Goal: Task Accomplishment & Management: Manage account settings

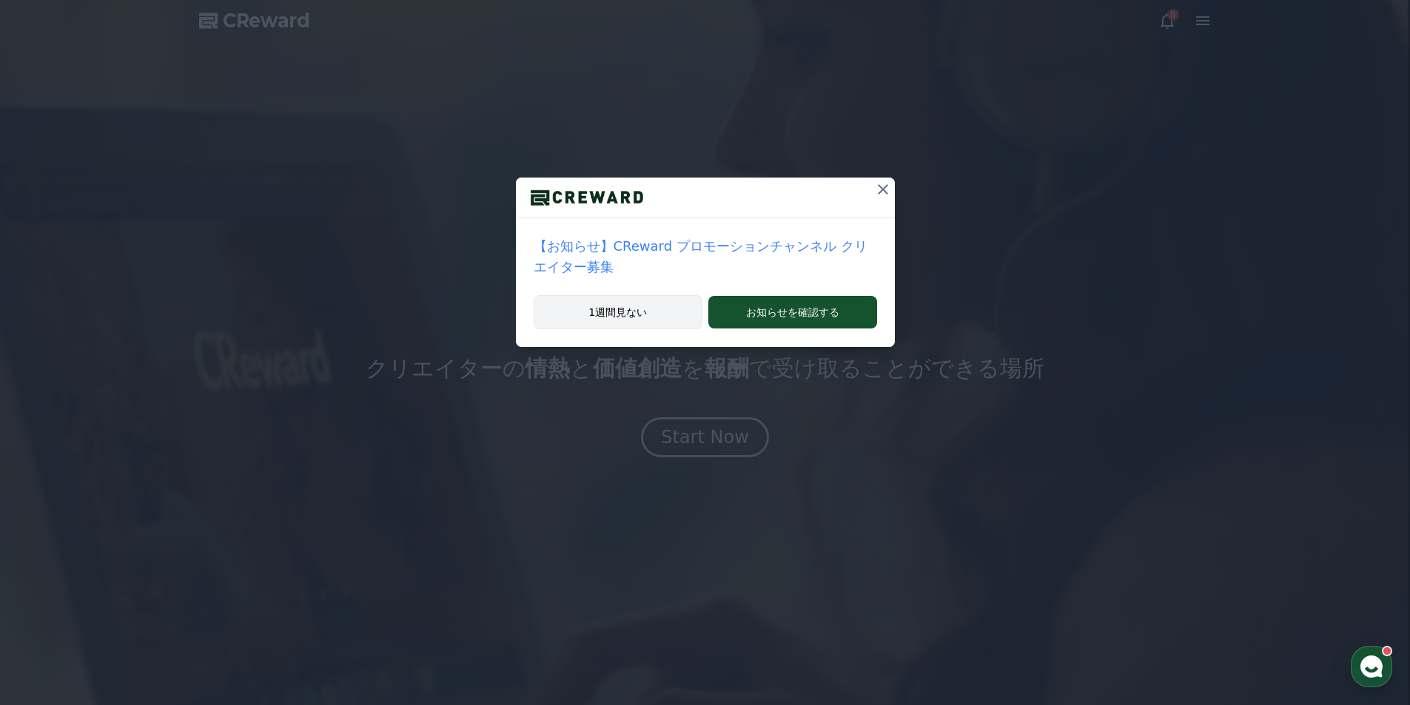
click at [664, 295] on div "1週間見ない お知らせを確認する" at bounding box center [705, 321] width 379 height 52
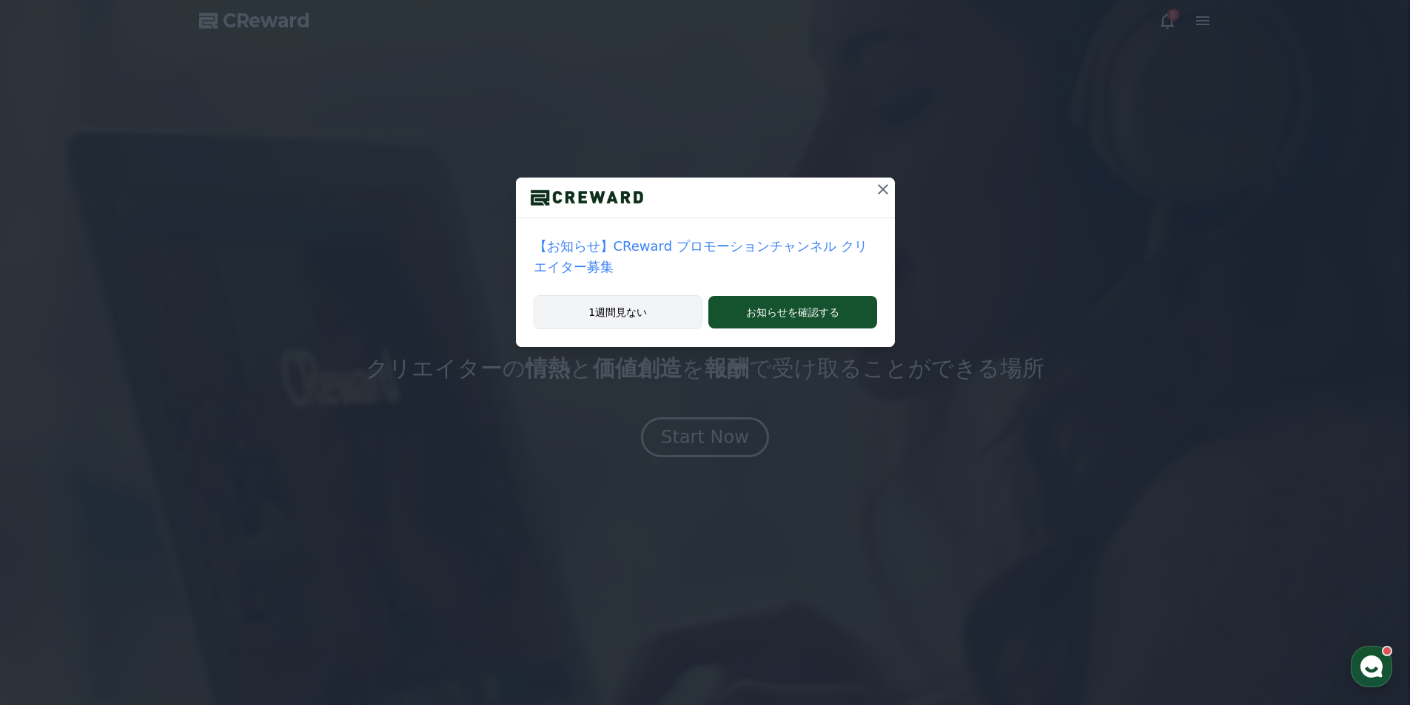
click at [661, 295] on button "1週間見ない" at bounding box center [617, 312] width 169 height 34
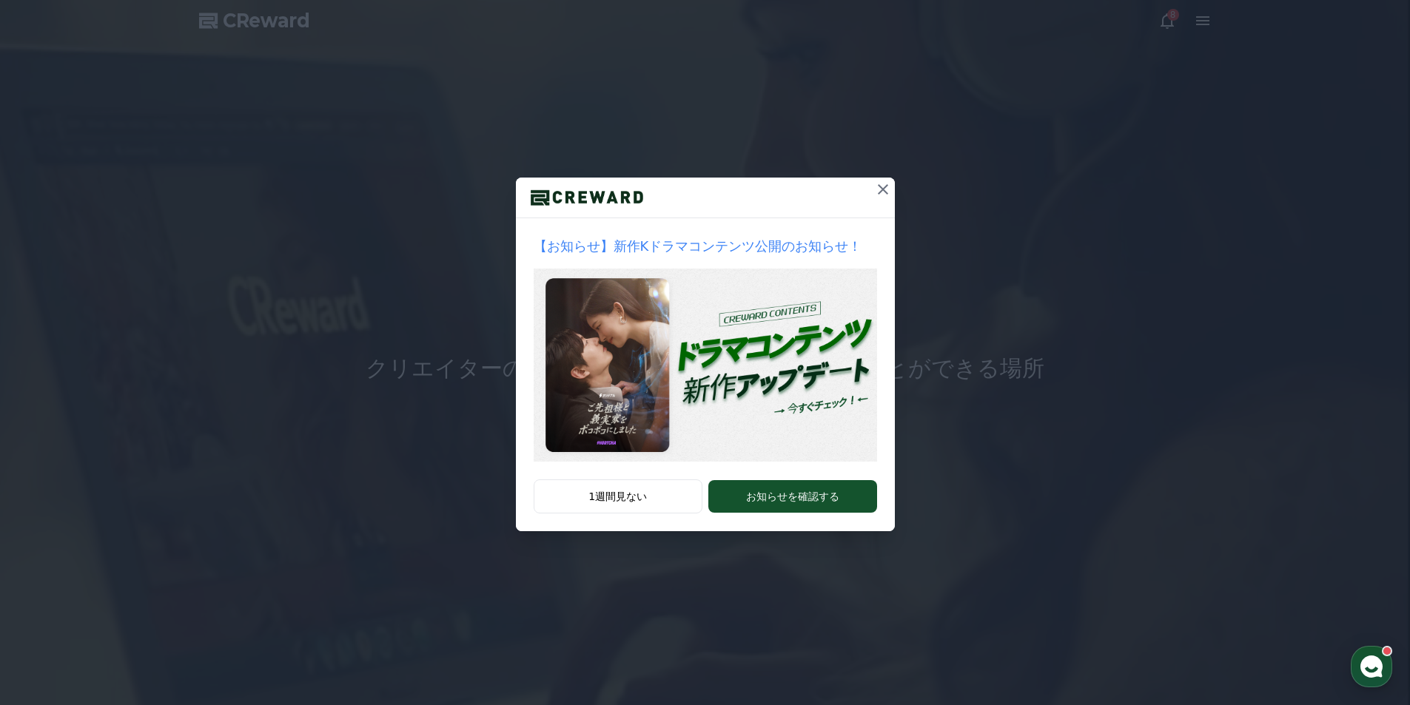
click at [886, 189] on icon at bounding box center [883, 190] width 18 height 18
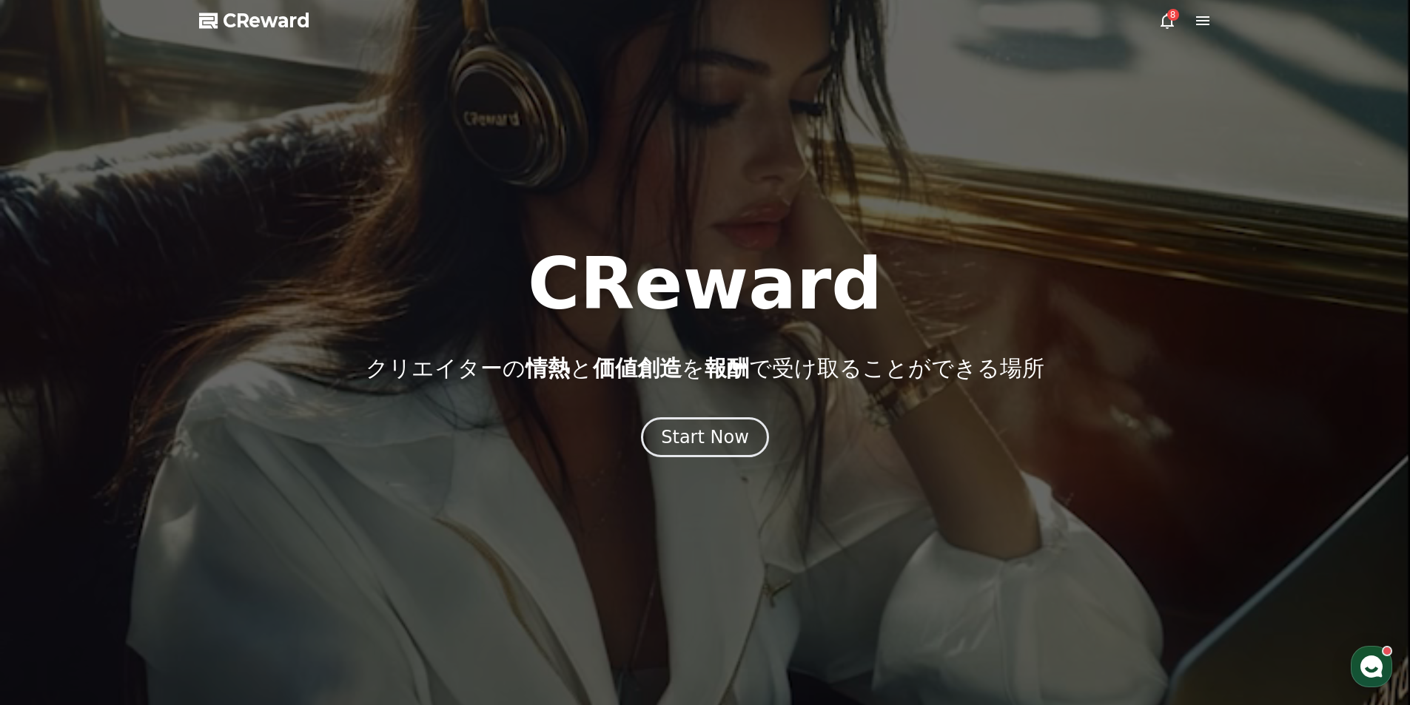
click at [1162, 9] on div at bounding box center [705, 352] width 1410 height 705
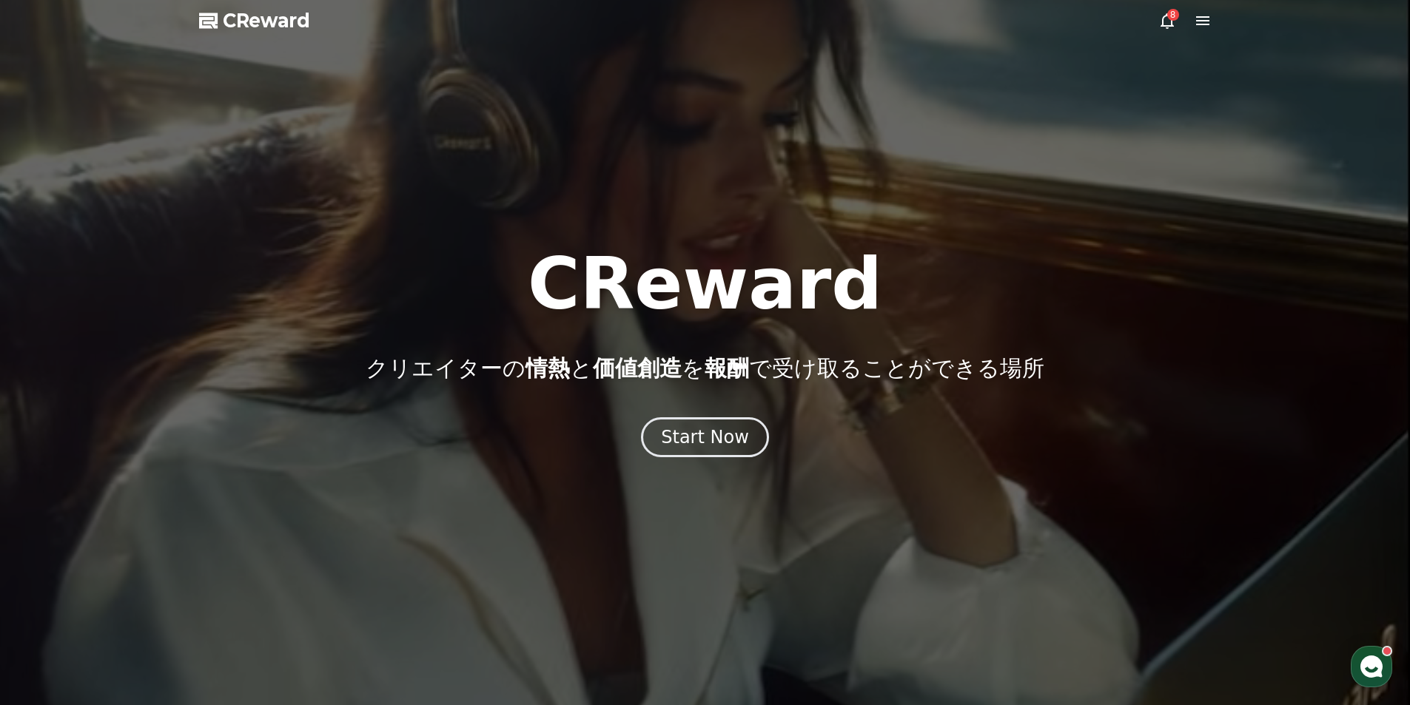
click at [1167, 18] on icon at bounding box center [1167, 21] width 18 height 18
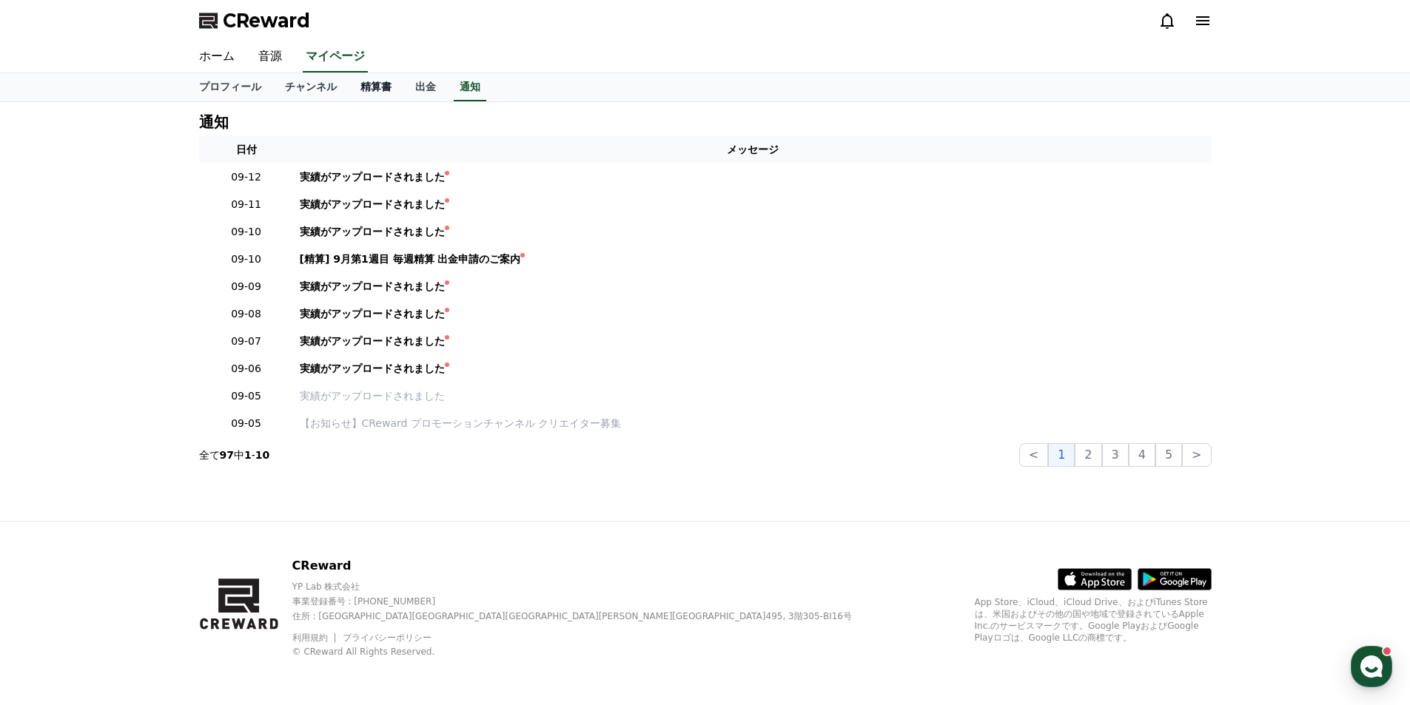
click at [349, 86] on link "精算書" at bounding box center [376, 87] width 55 height 28
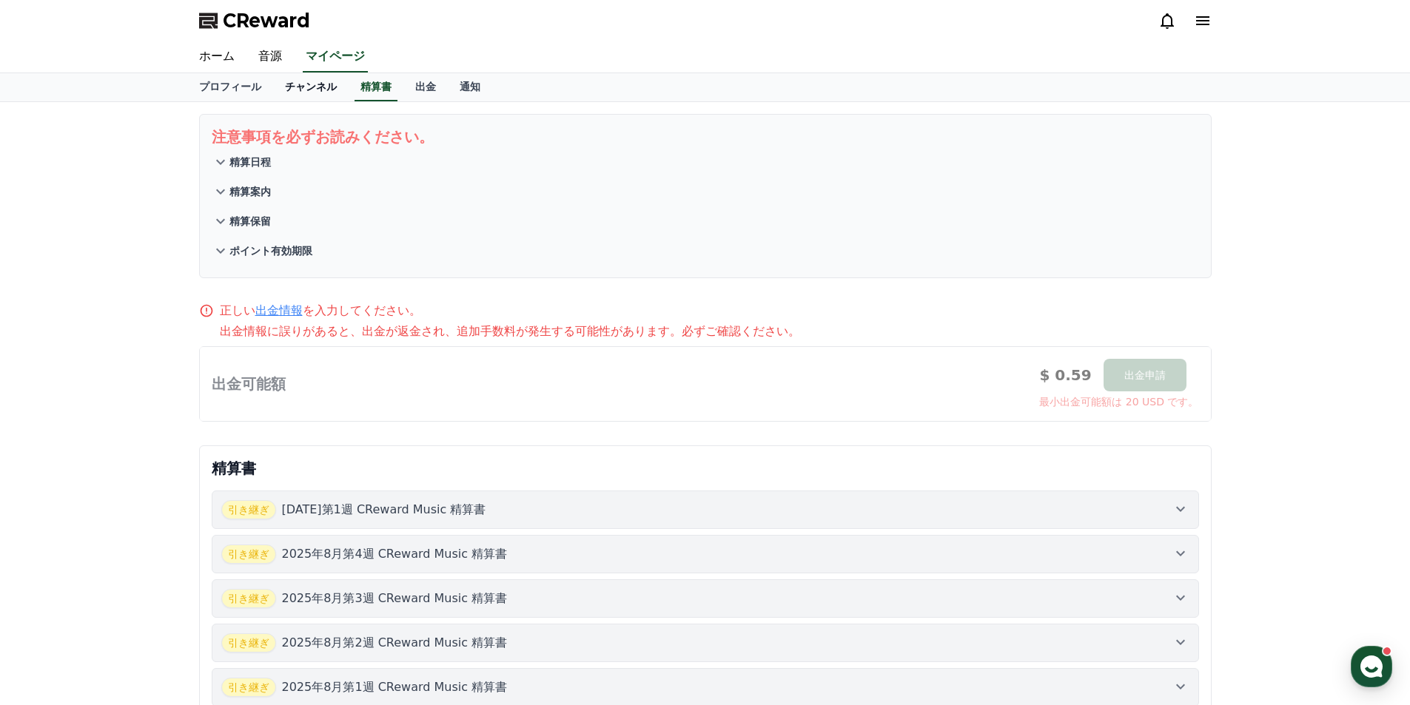
click at [283, 90] on link "チャンネル" at bounding box center [310, 87] width 75 height 28
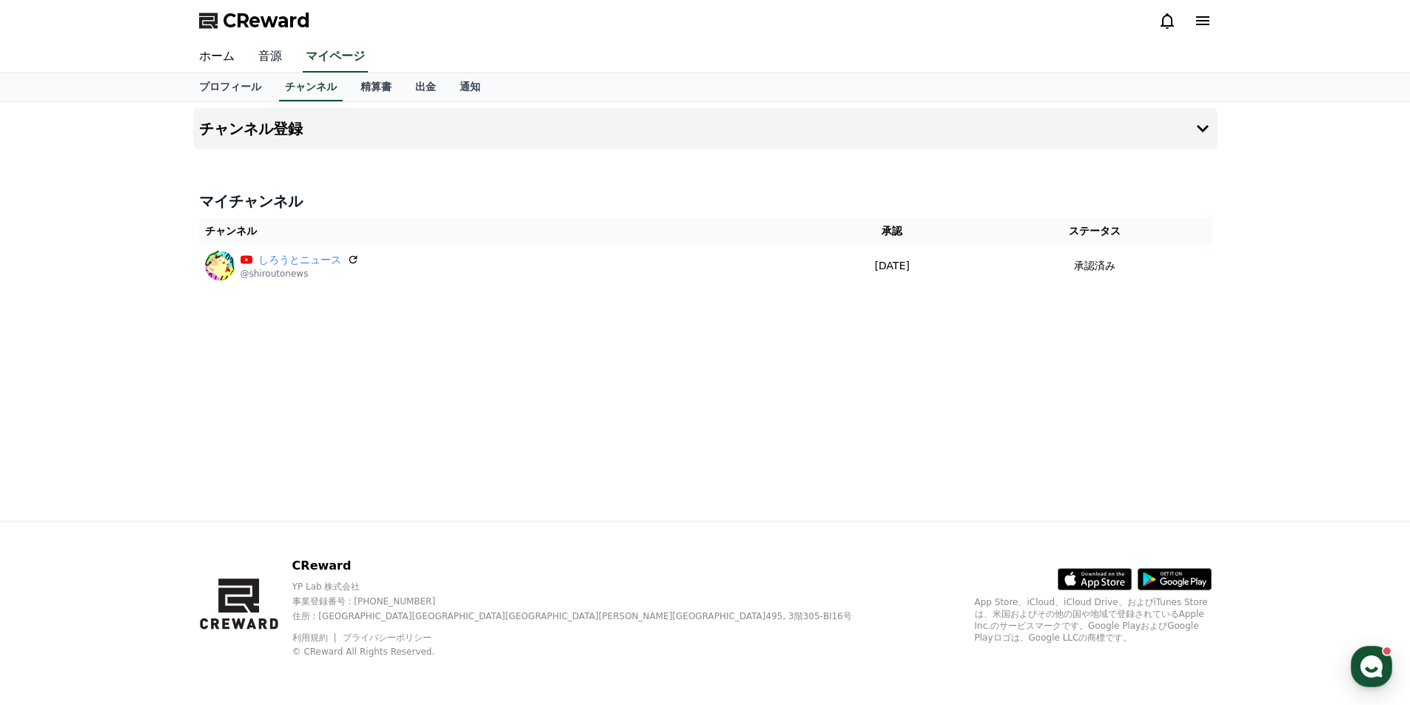
click at [261, 57] on link "音源" at bounding box center [269, 56] width 47 height 31
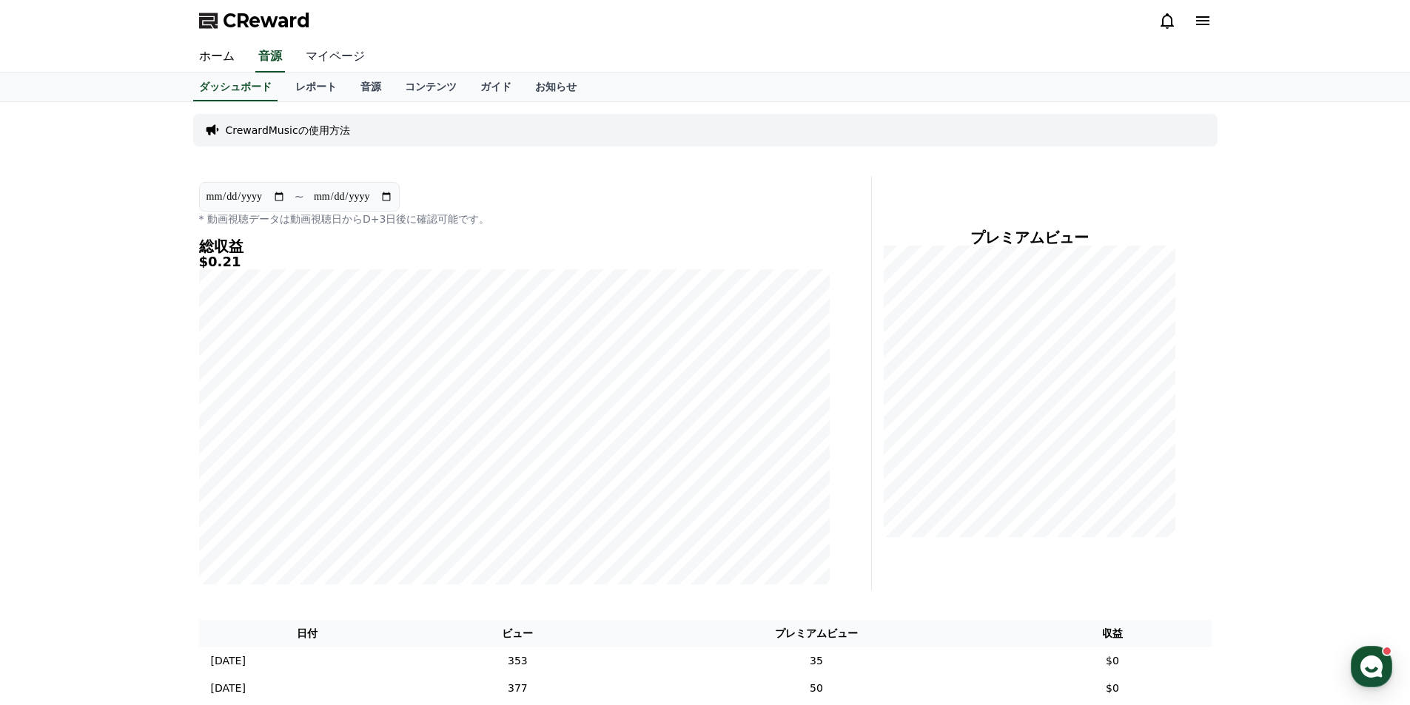
click at [319, 58] on link "マイページ" at bounding box center [335, 56] width 83 height 31
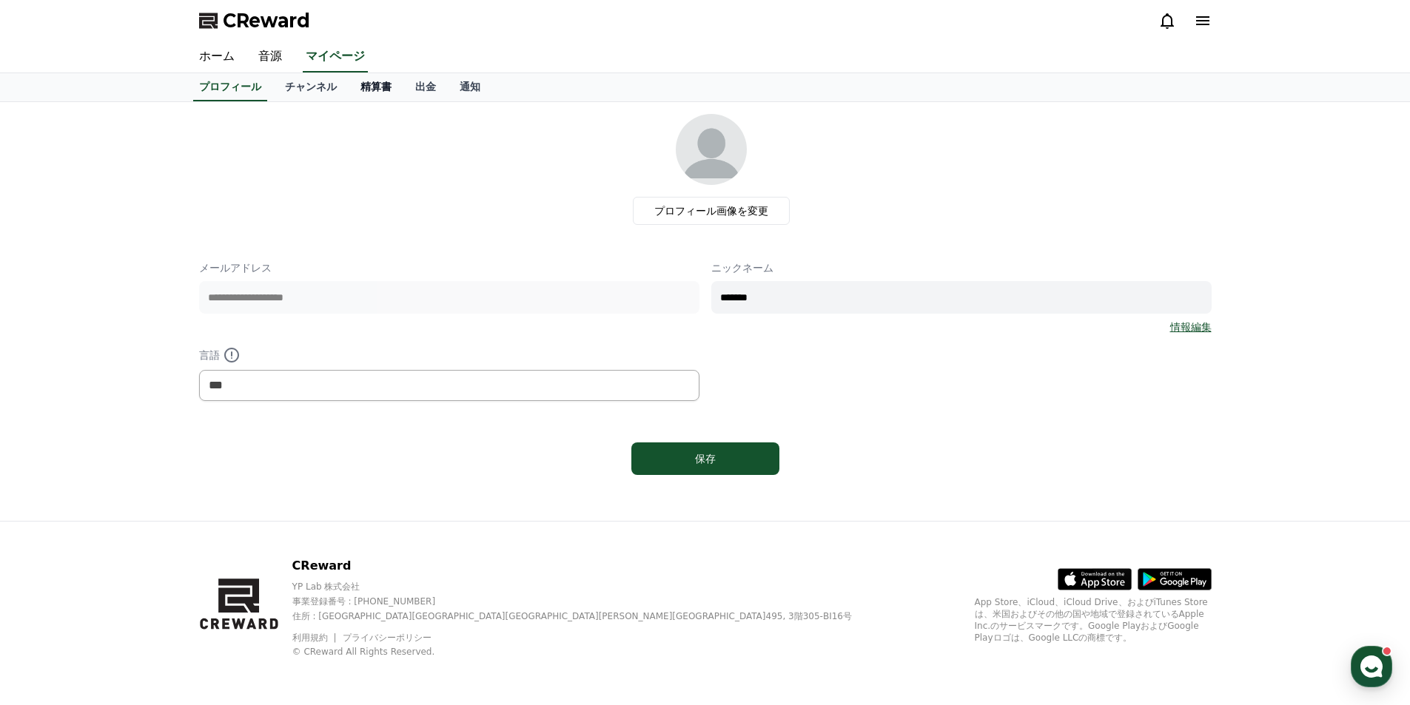
click at [369, 92] on link "精算書" at bounding box center [376, 87] width 55 height 28
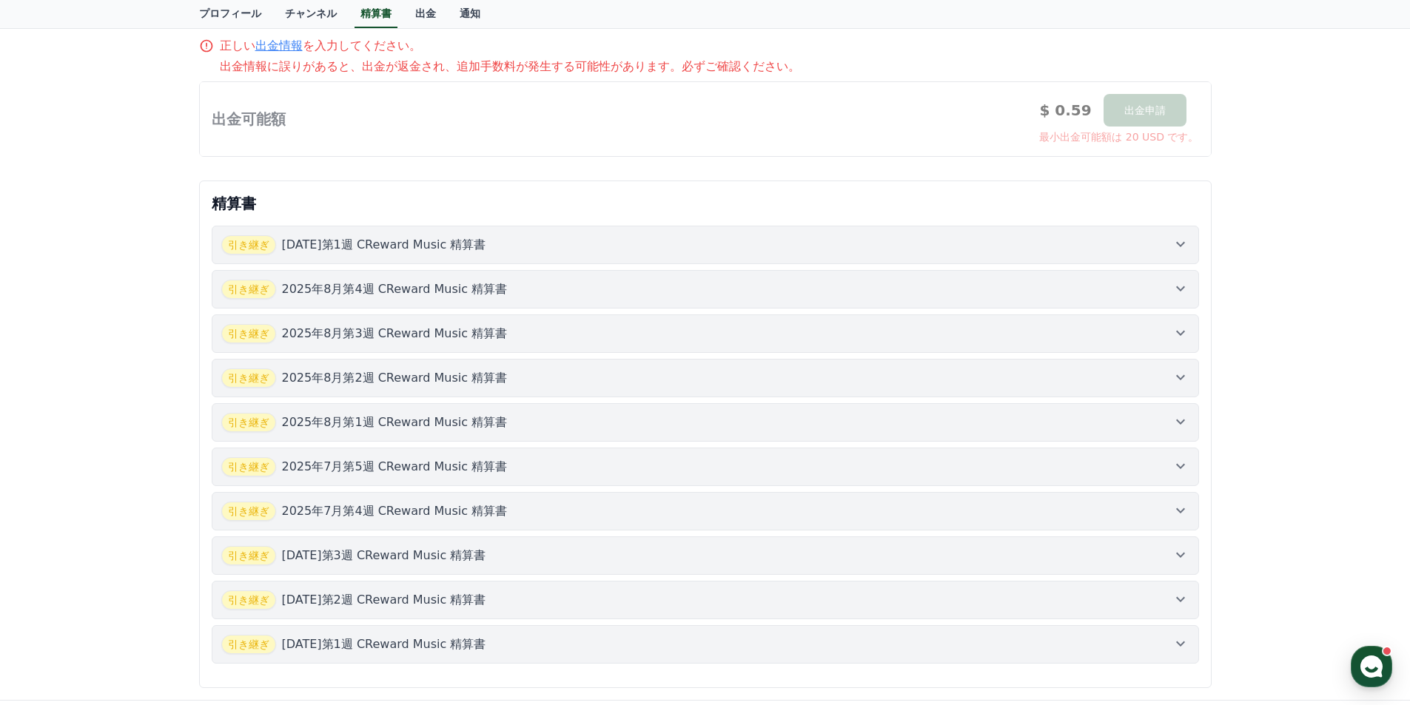
scroll to position [272, 0]
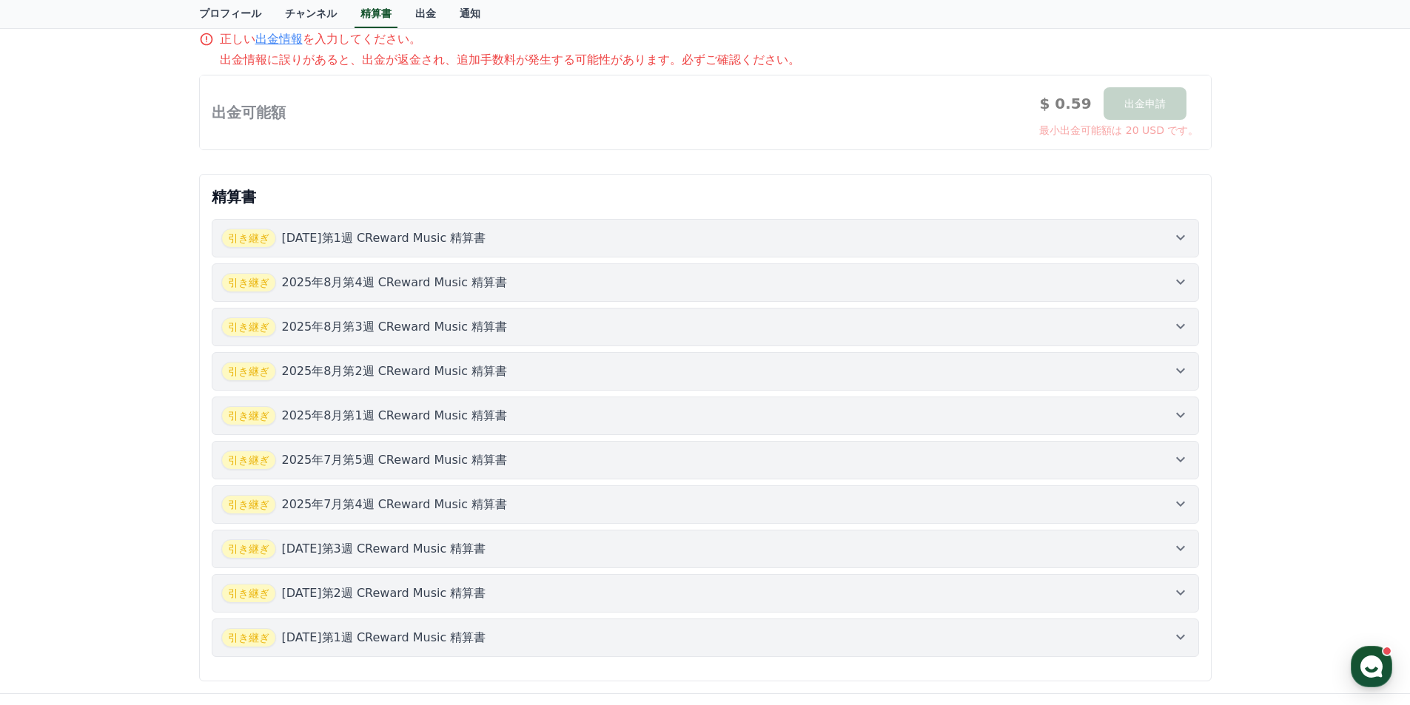
click at [799, 242] on div "引き継ぎ [DATE]第1週 CReward Music 精算書" at bounding box center [705, 238] width 968 height 19
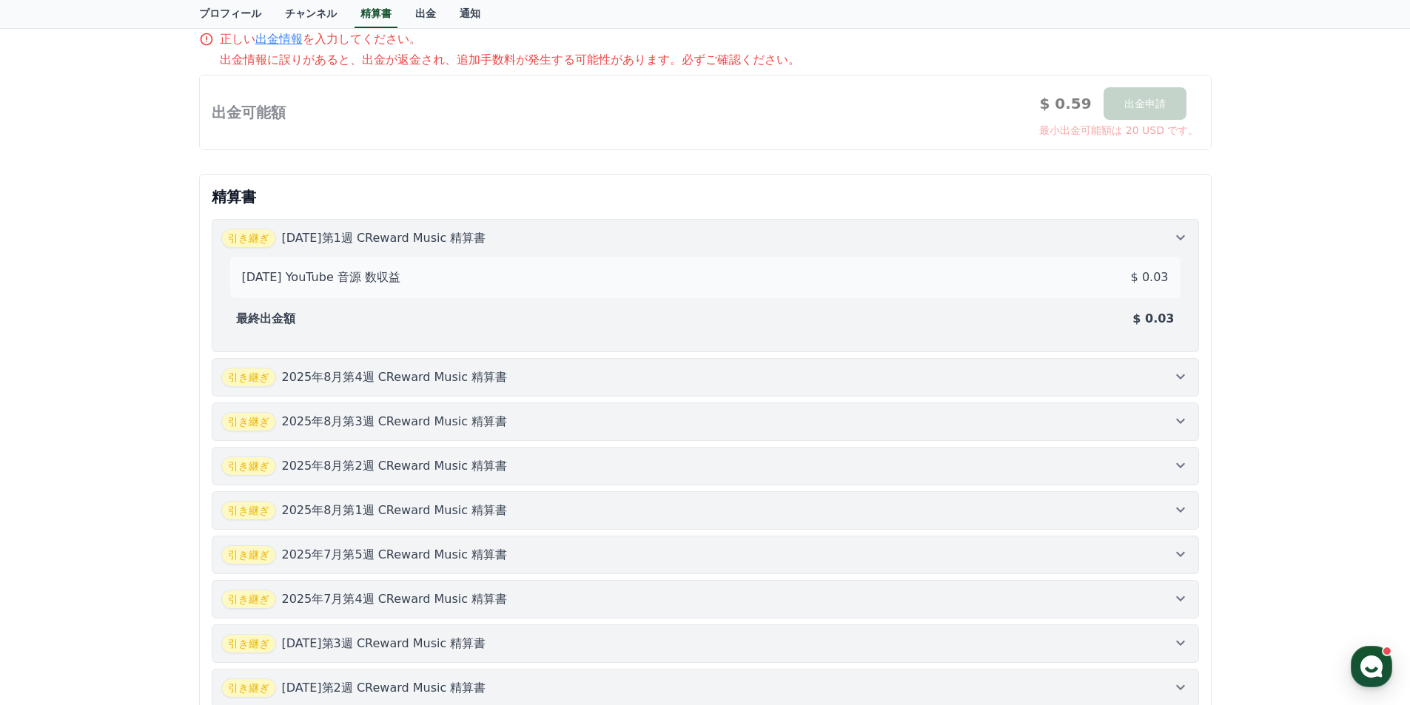
click at [799, 242] on div "引き継ぎ [DATE]第1週 CReward Music 精算書" at bounding box center [705, 238] width 968 height 19
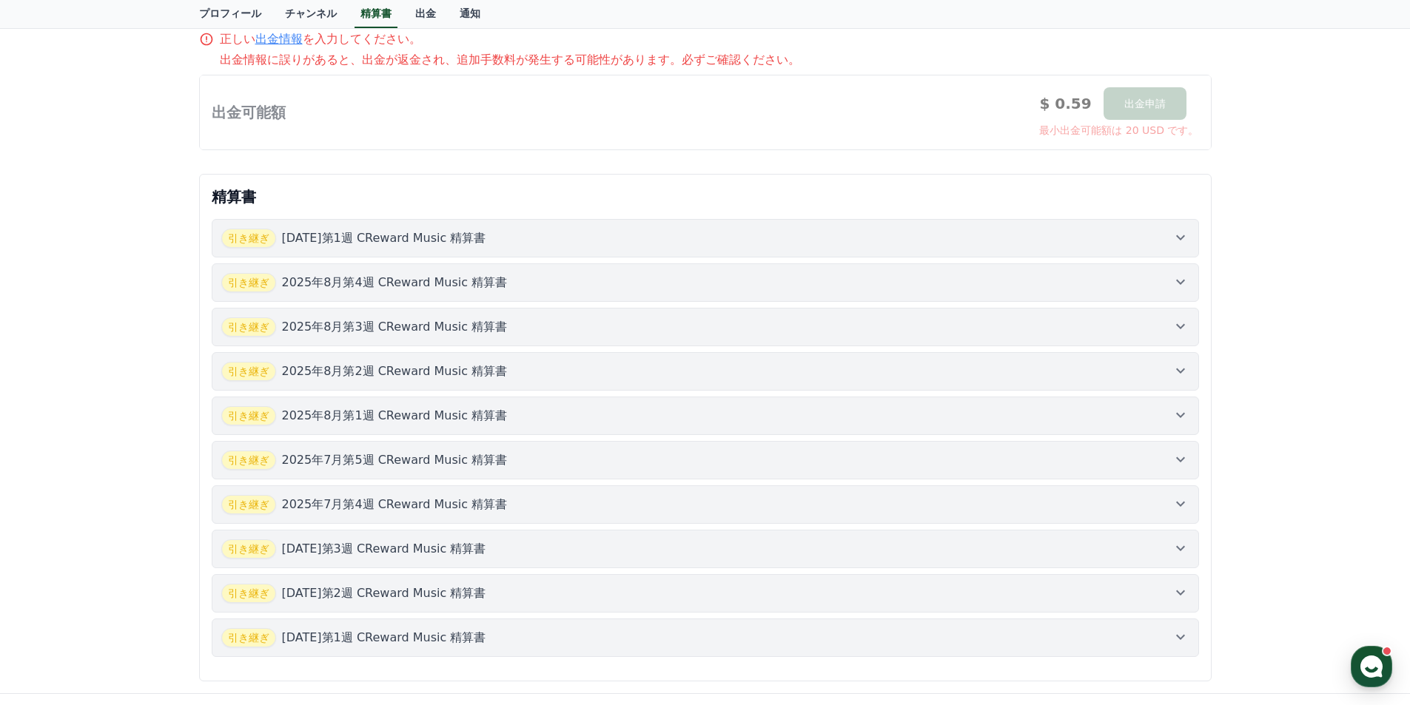
click at [798, 301] on button "引き継ぎ [DATE]第4週 CReward Music 精算書" at bounding box center [705, 282] width 987 height 38
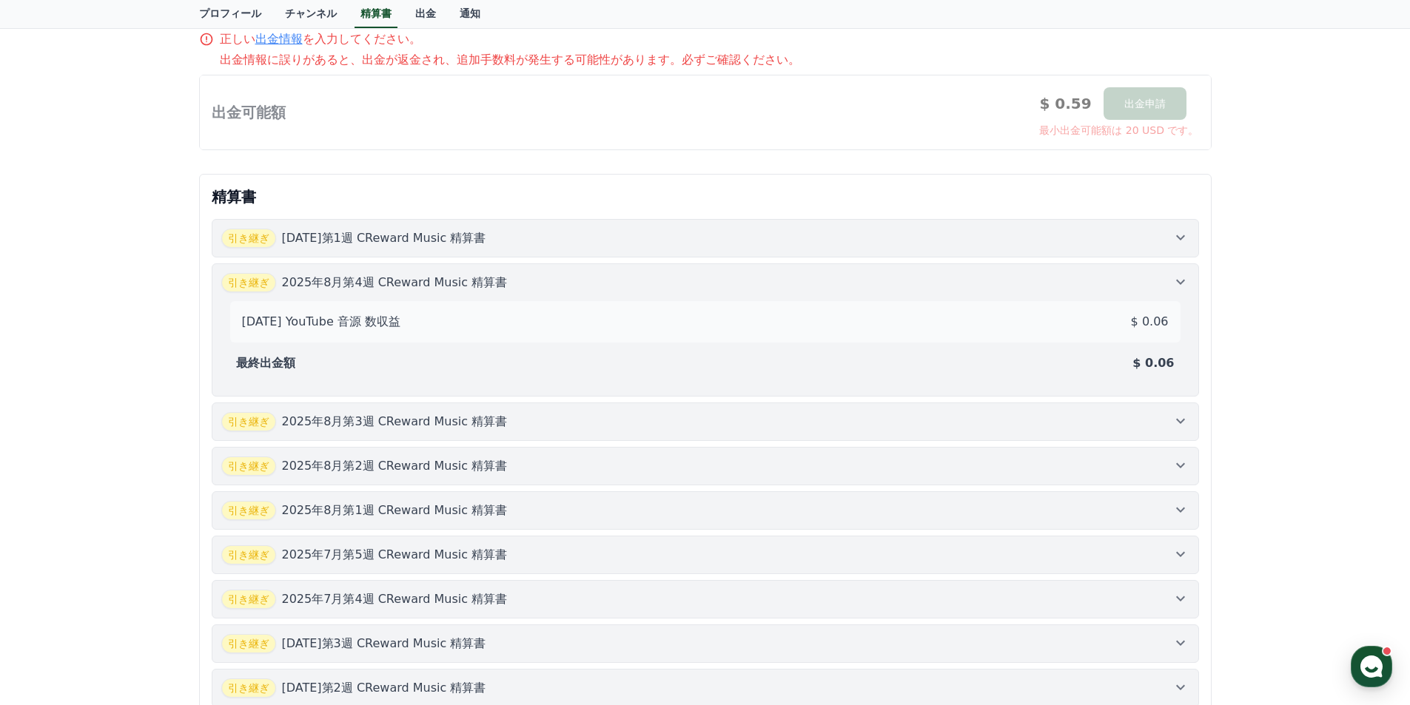
click at [798, 301] on div "[DATE] YouTube 音源 数収益 $ 0.06" at bounding box center [705, 321] width 950 height 41
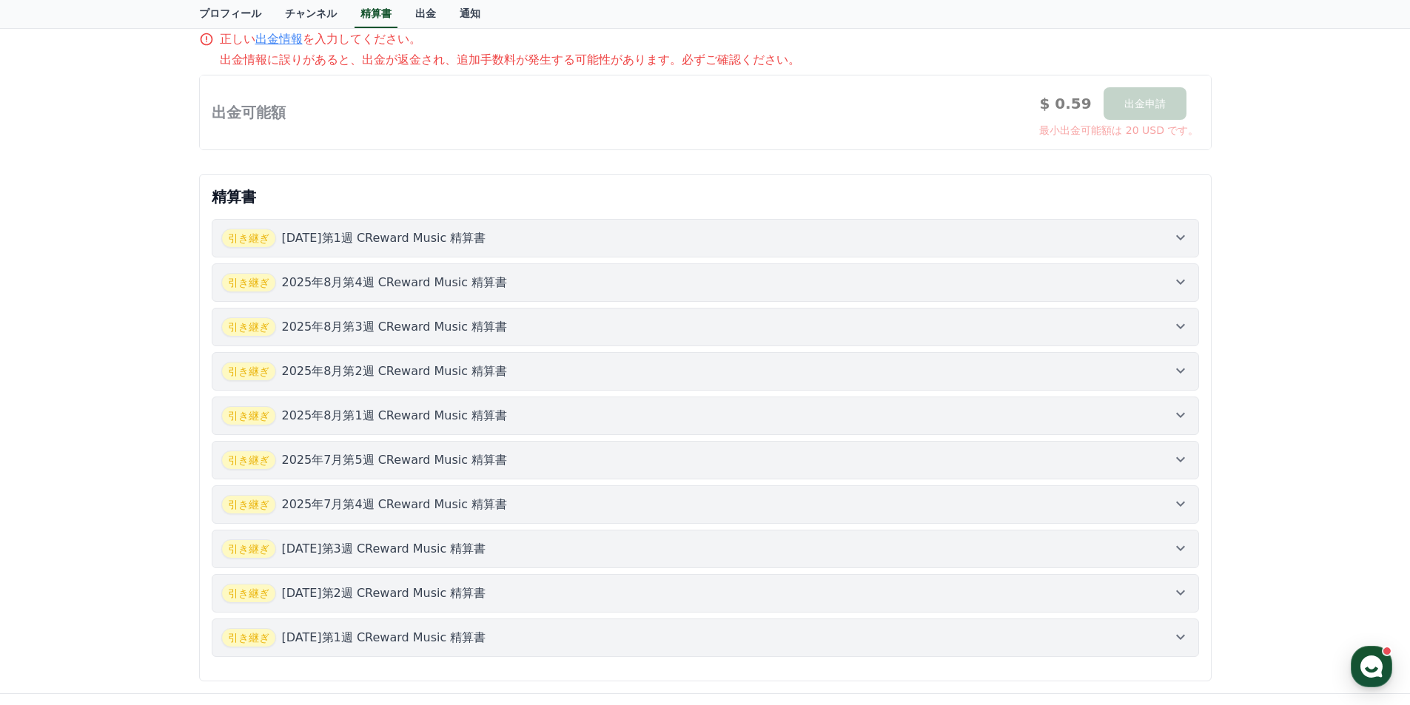
click at [801, 333] on div "引き継ぎ [DATE]第3週 CReward Music 精算書" at bounding box center [705, 326] width 968 height 19
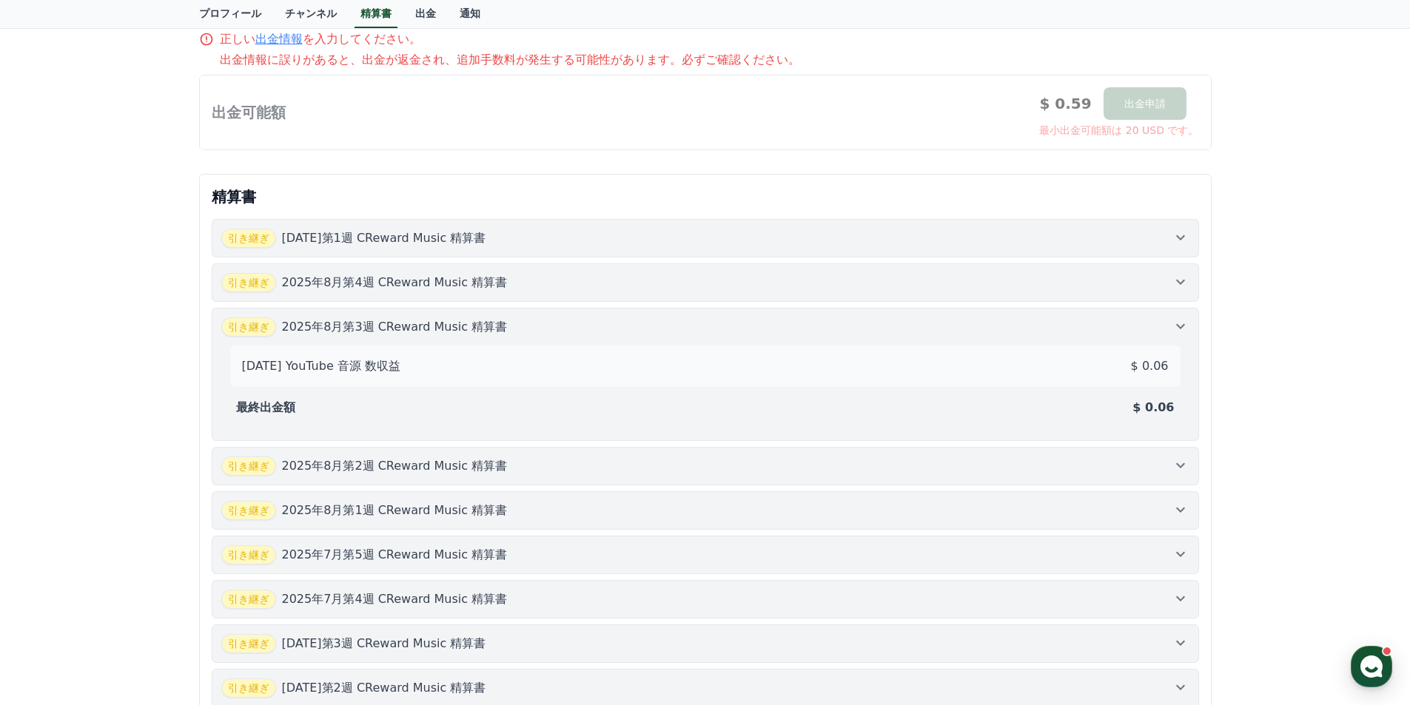
click at [801, 333] on div "引き継ぎ [DATE]第3週 CReward Music 精算書" at bounding box center [705, 326] width 968 height 19
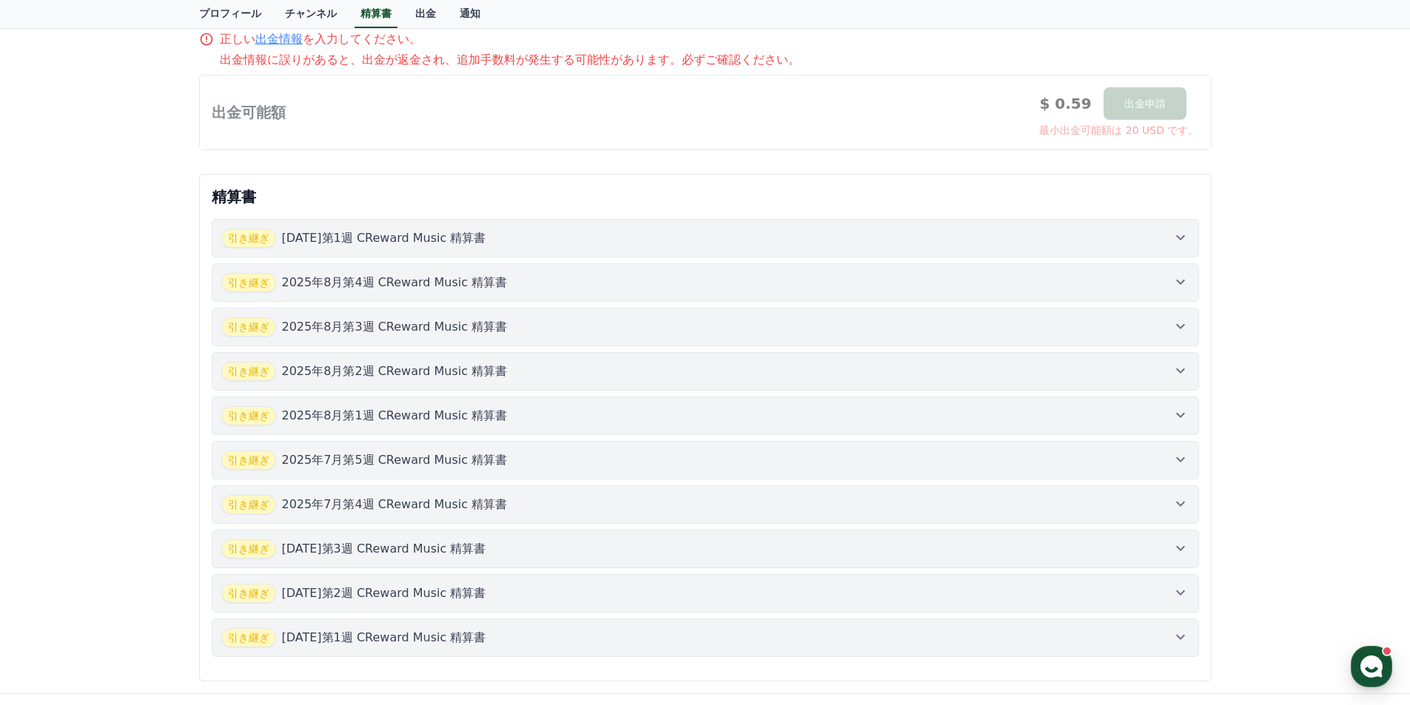
click at [818, 371] on div "引き継ぎ [DATE]第2週 CReward Music 精算書" at bounding box center [705, 371] width 968 height 19
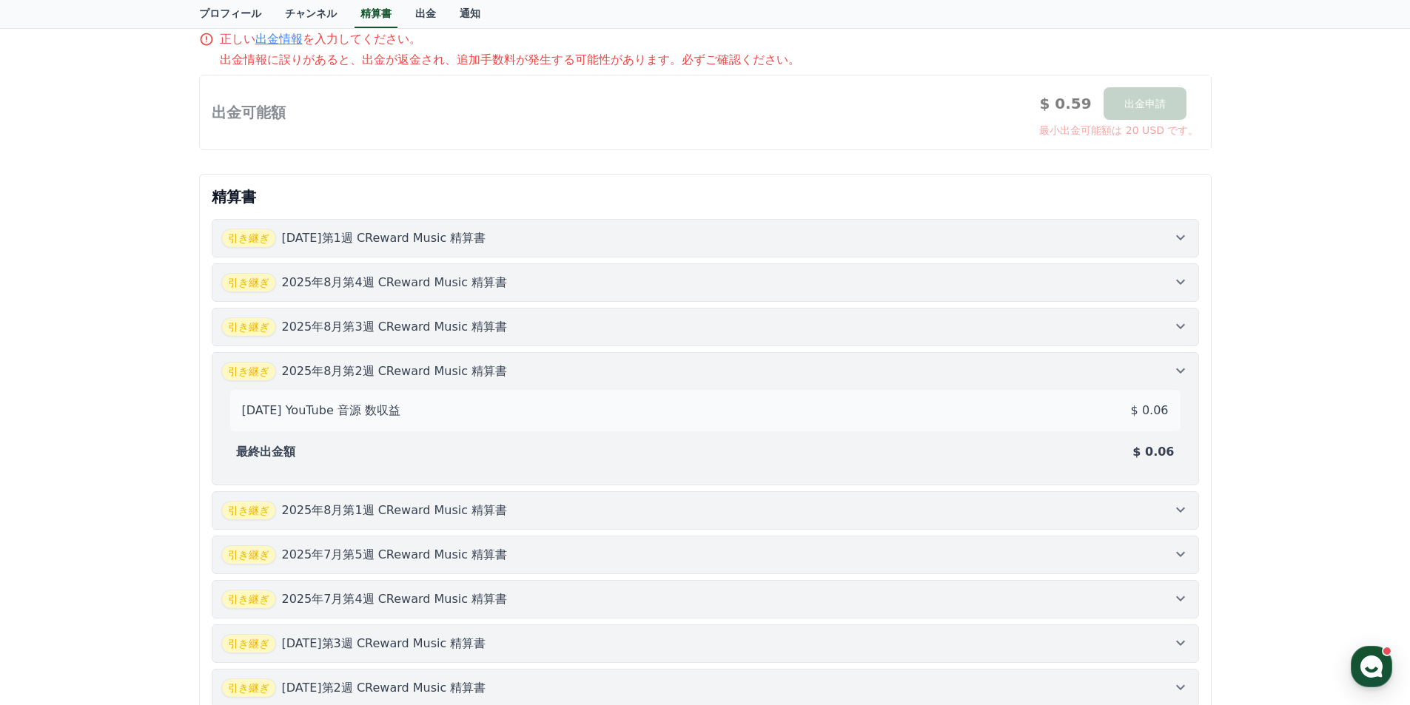
click at [818, 371] on div "引き継ぎ [DATE]第2週 CReward Music 精算書" at bounding box center [705, 371] width 968 height 19
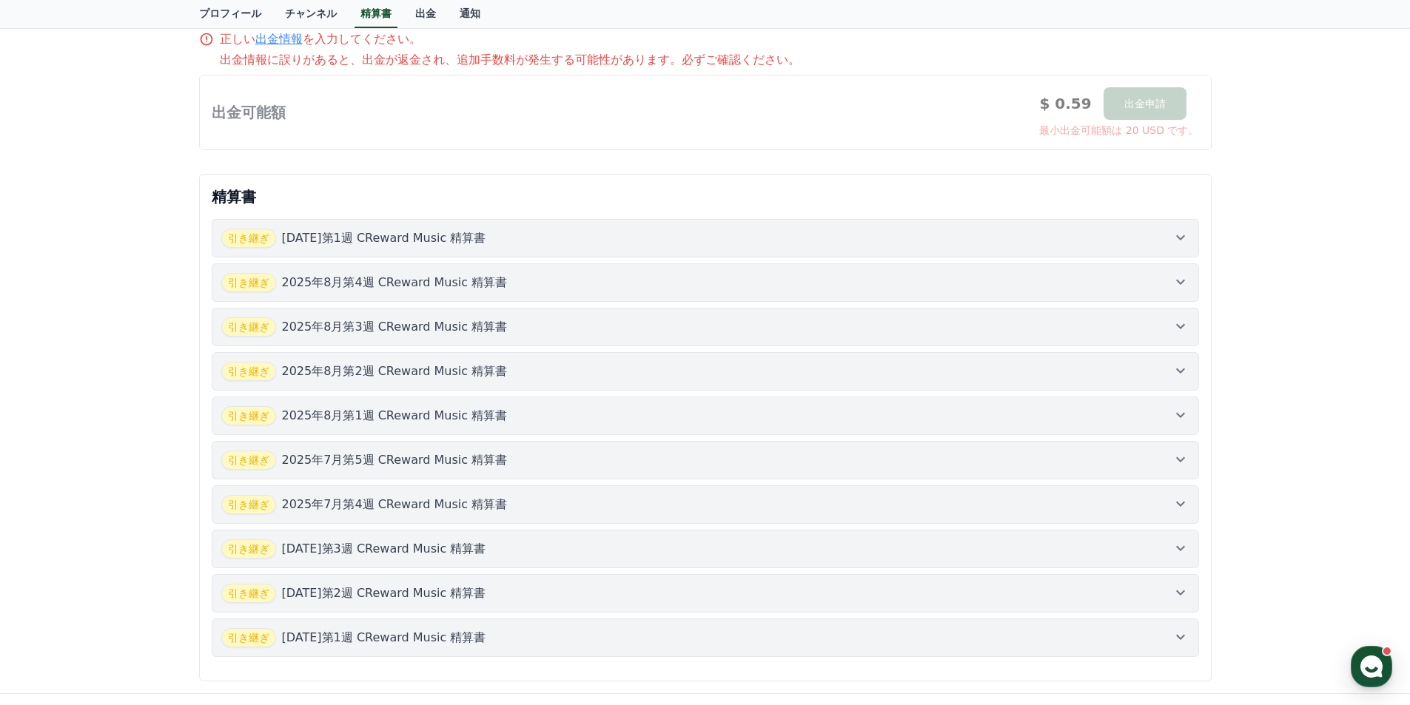
click at [757, 425] on button "引き継ぎ [DATE]第1週 CReward Music 精算書" at bounding box center [705, 416] width 987 height 38
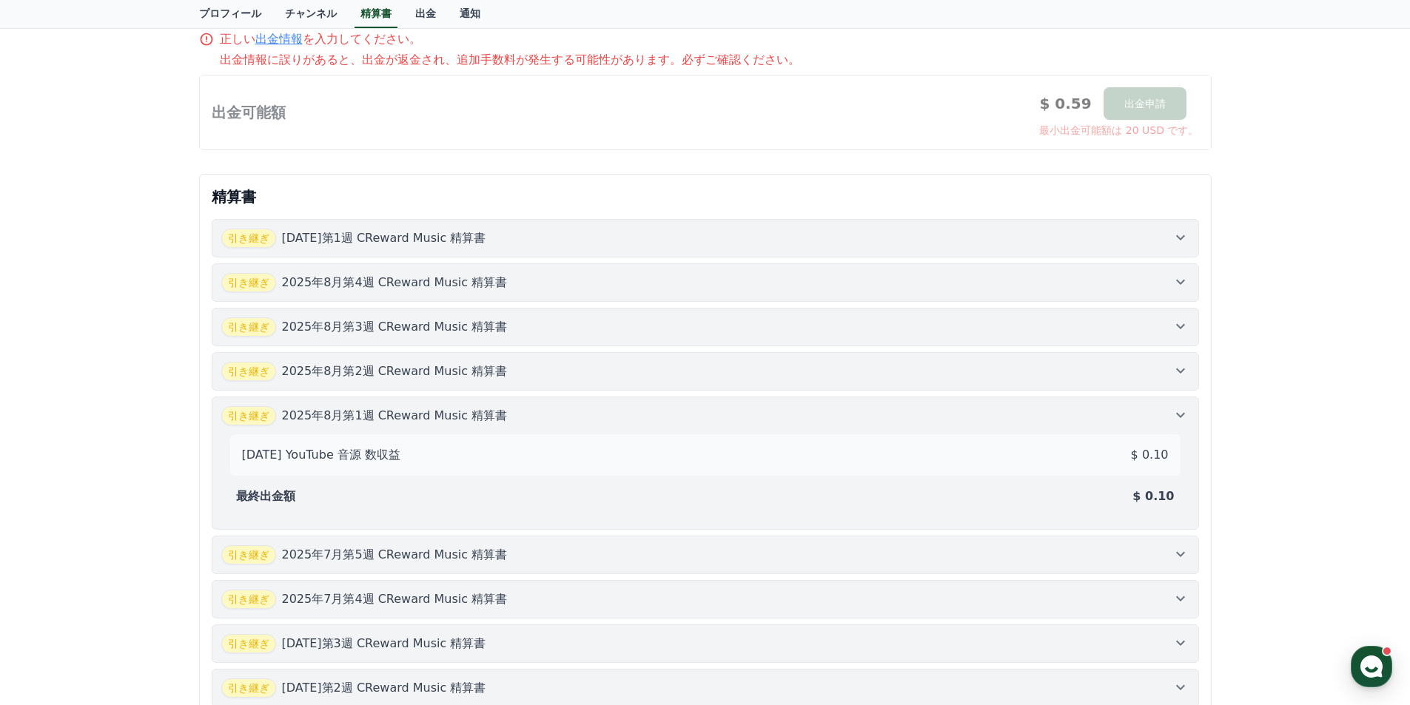
click at [757, 425] on div "[DATE] YouTube 音源 数収益 $ 0.10 最終出金額 $ 0.10" at bounding box center [705, 472] width 968 height 95
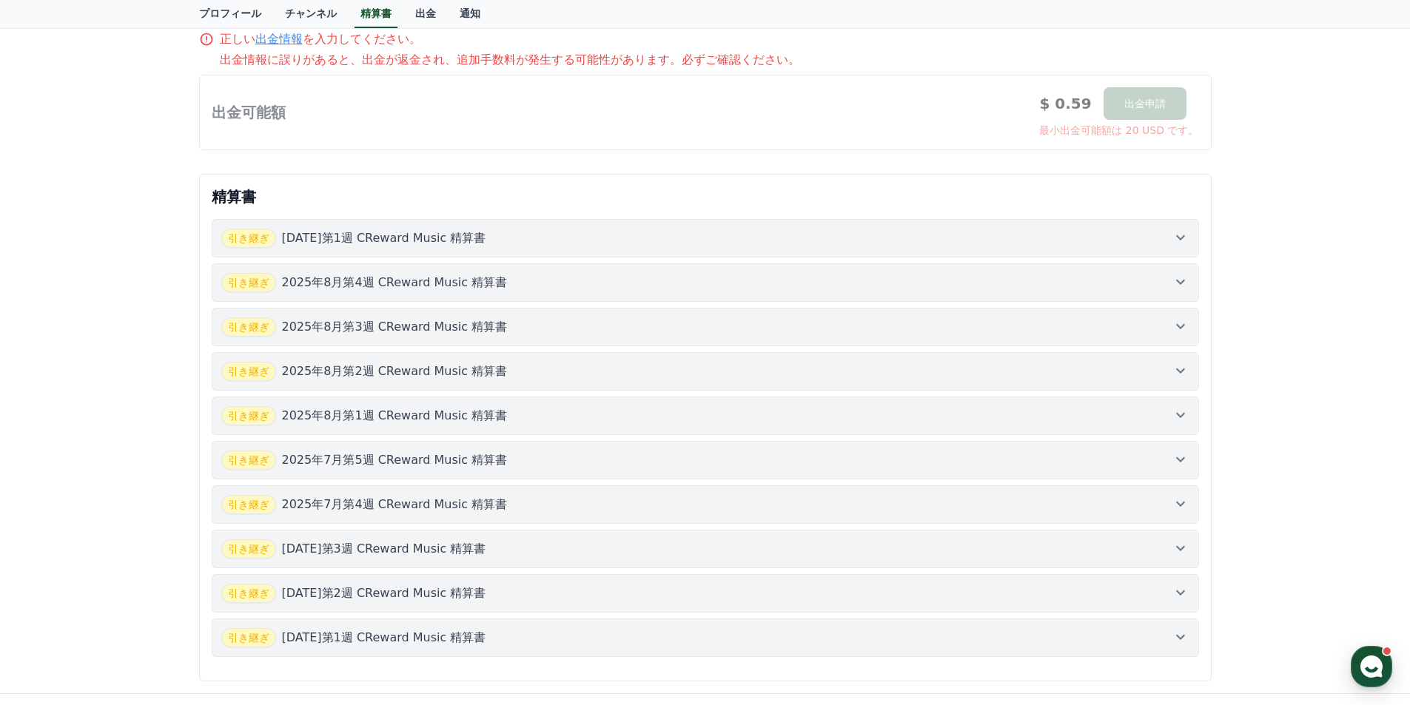
click at [737, 465] on div "引き継ぎ [DATE]第5週 CReward Music 精算書" at bounding box center [705, 460] width 968 height 19
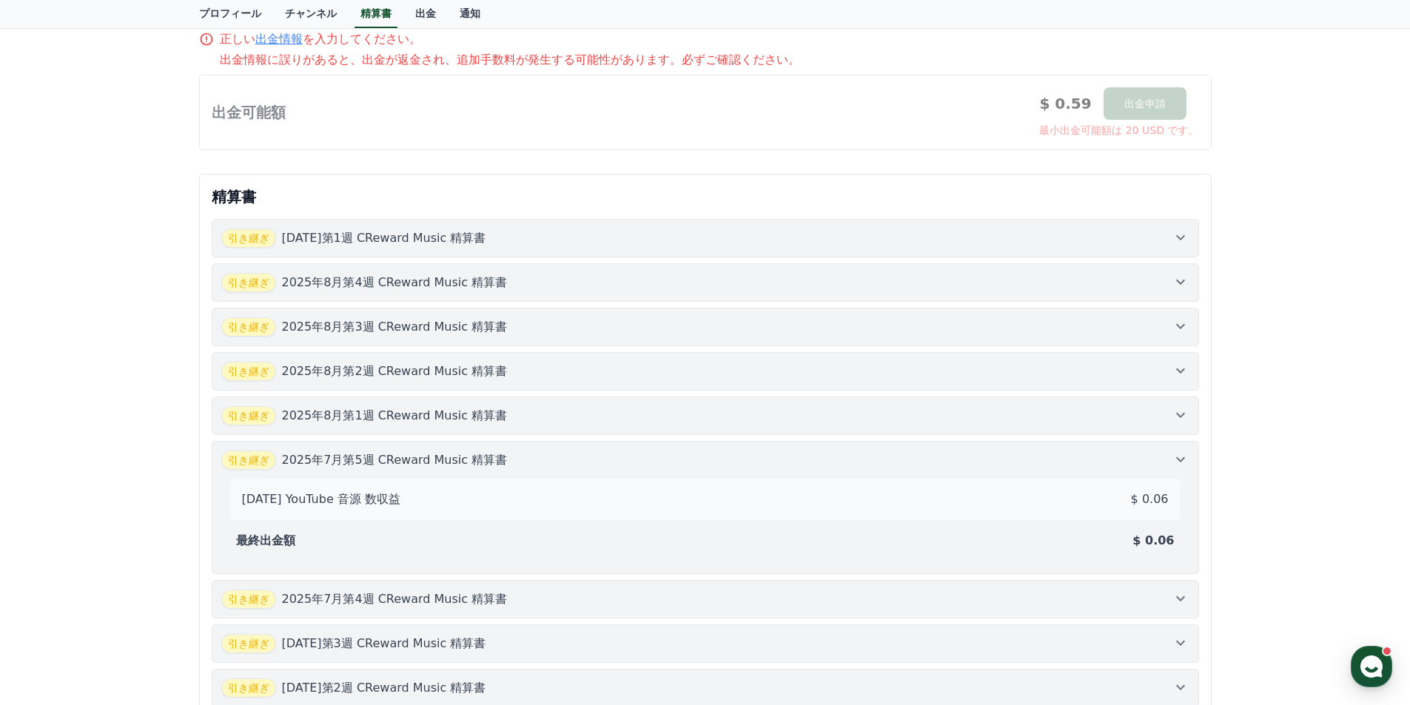
click at [737, 463] on div "引き継ぎ [DATE]第5週 CReward Music 精算書" at bounding box center [705, 460] width 968 height 19
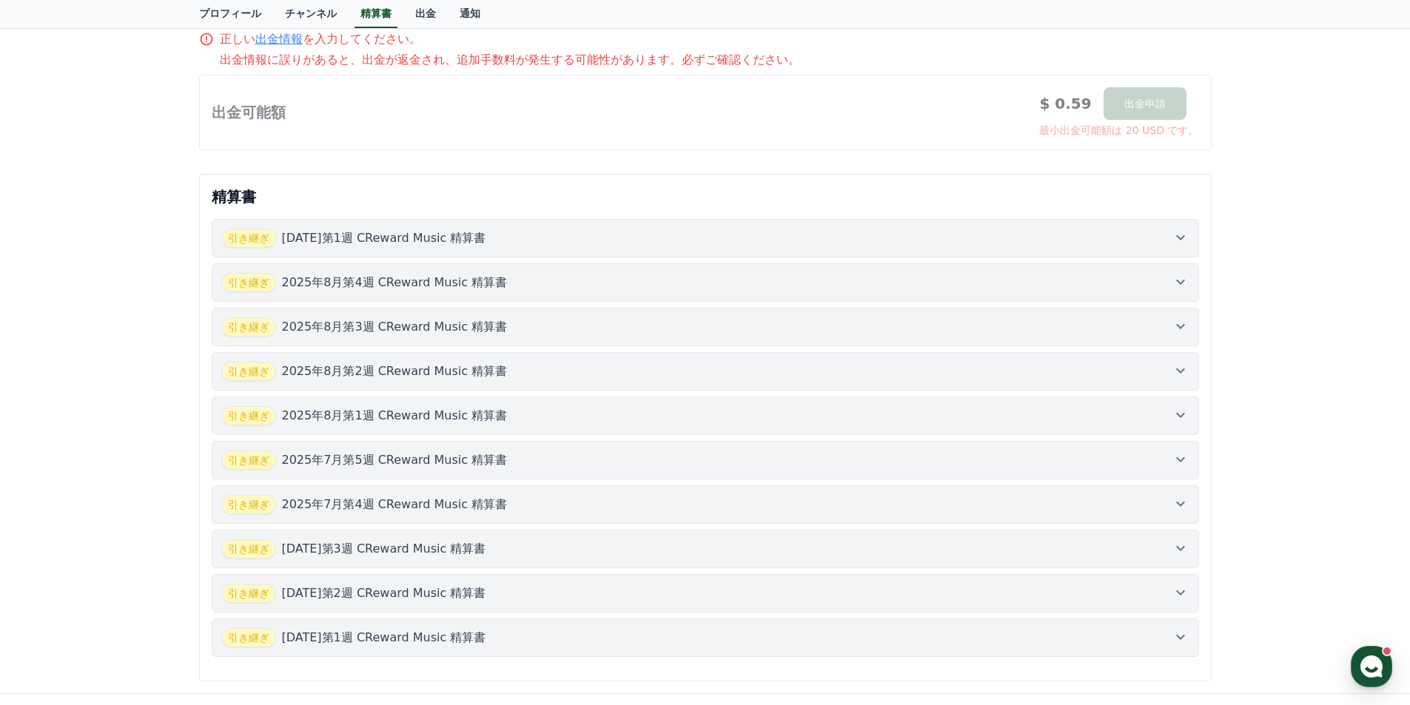
scroll to position [0, 0]
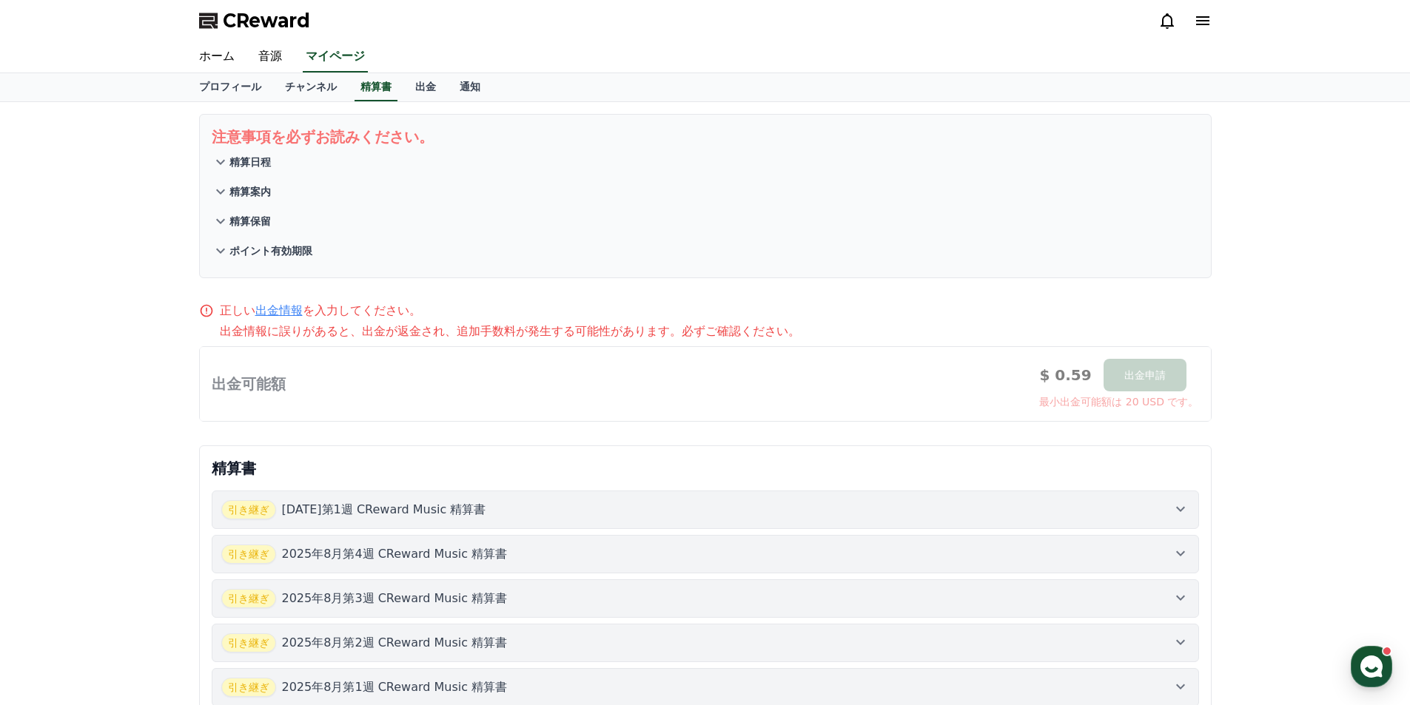
click at [241, 154] on button "精算日程" at bounding box center [705, 162] width 987 height 30
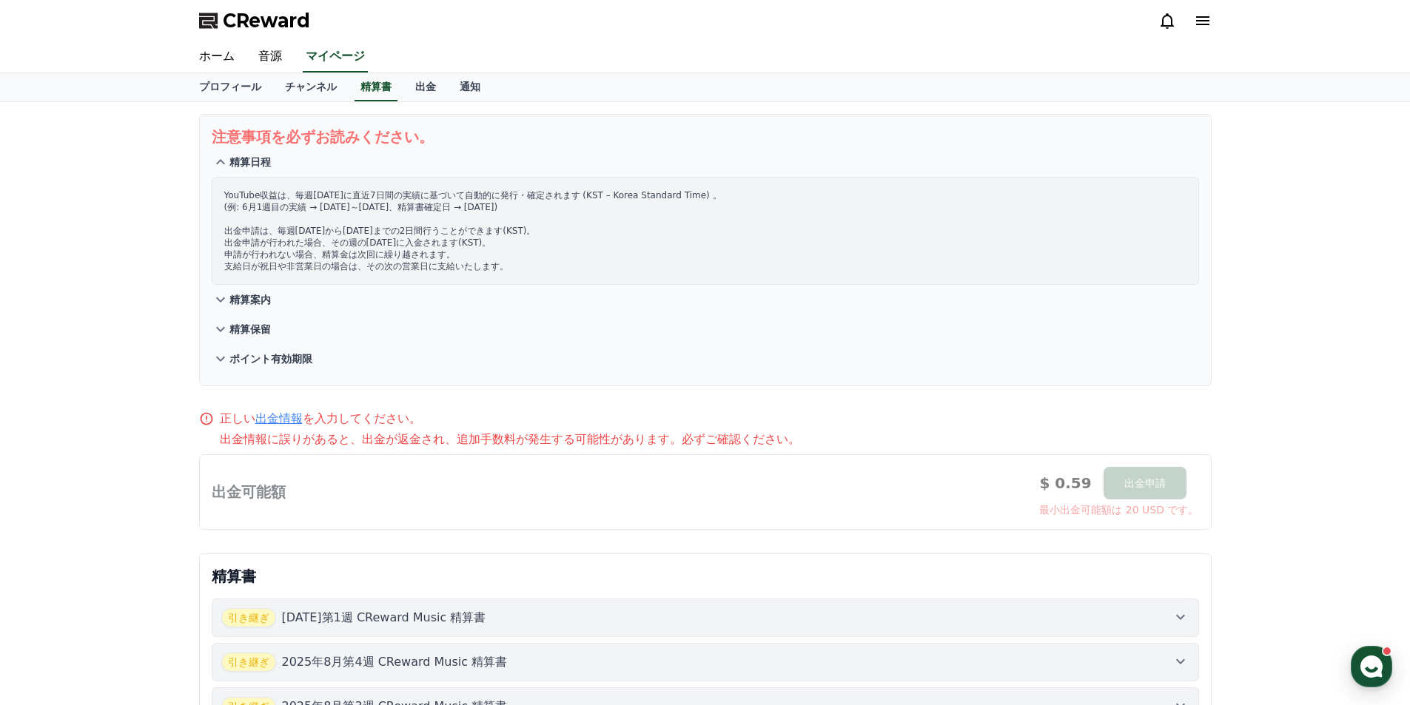
click at [241, 154] on button "精算日程" at bounding box center [705, 162] width 987 height 30
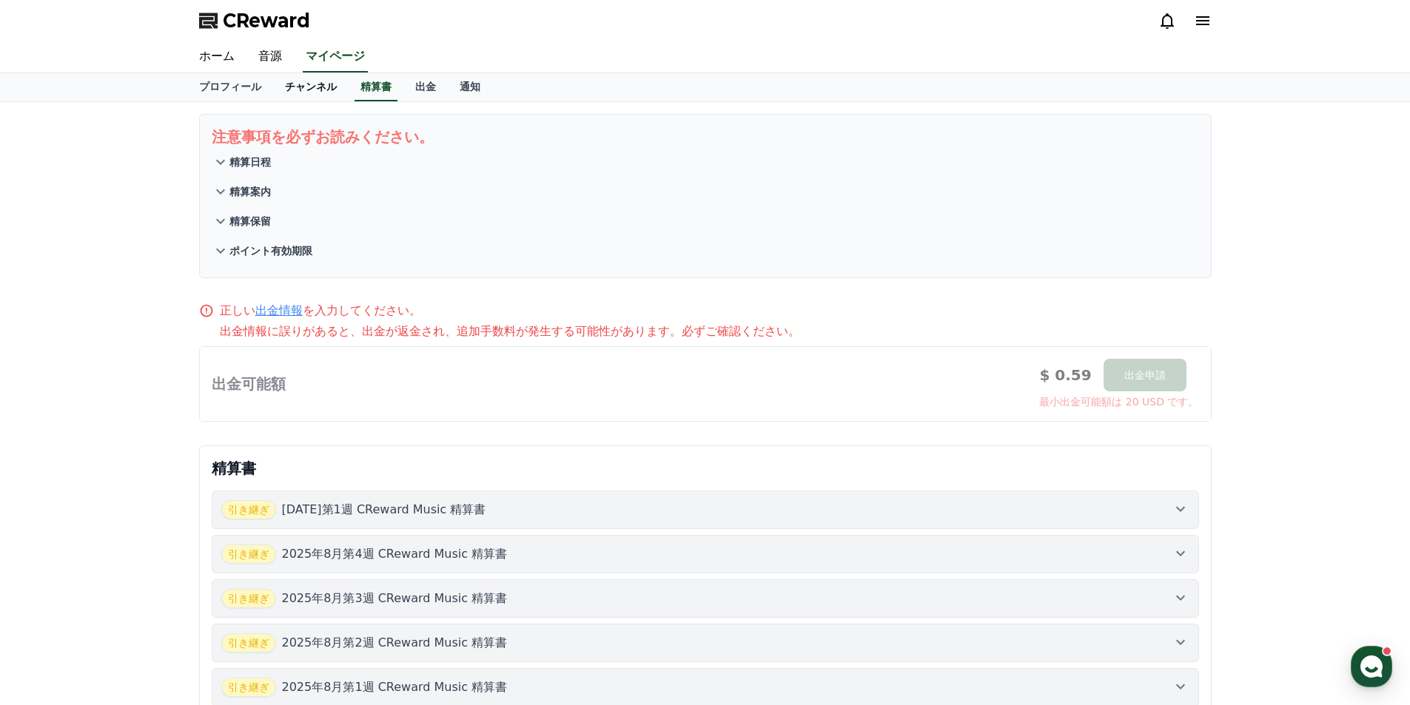
click at [290, 93] on link "チャンネル" at bounding box center [310, 87] width 75 height 28
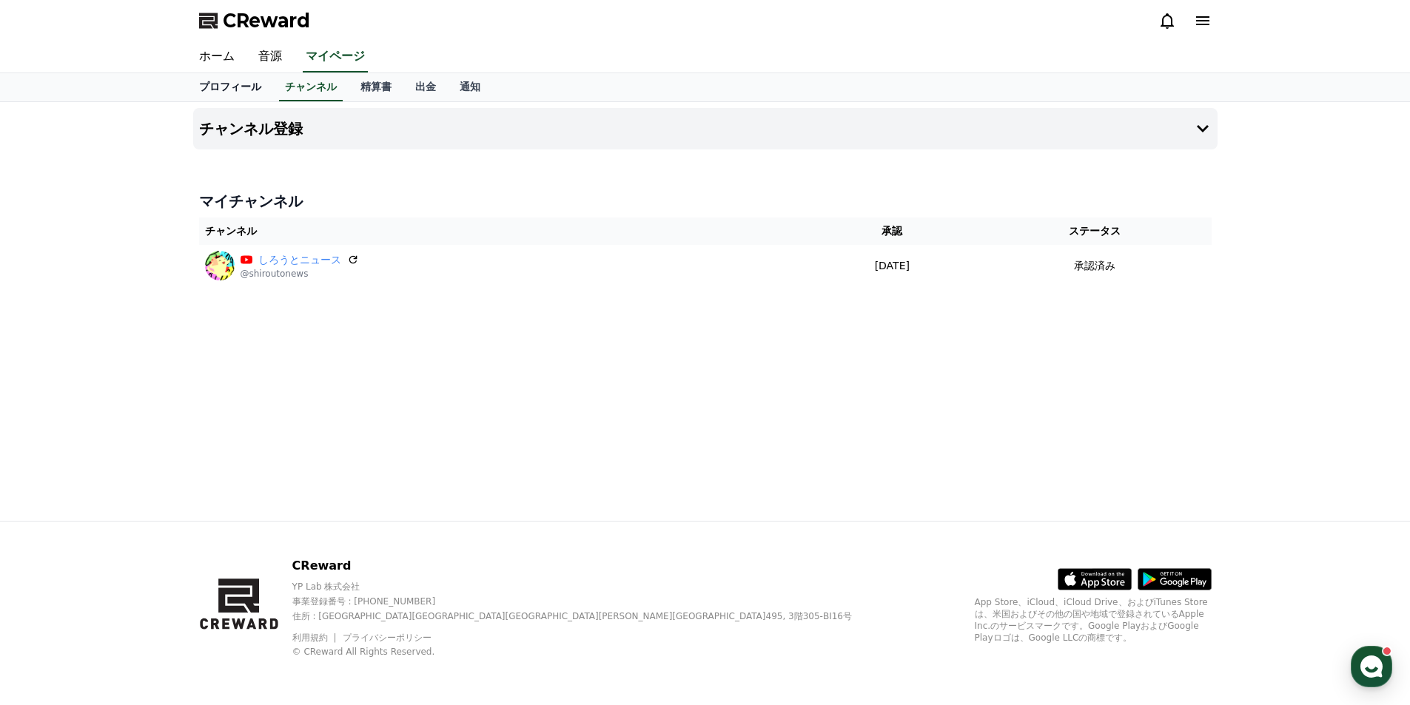
click at [218, 93] on link "プロフィール" at bounding box center [230, 87] width 86 height 28
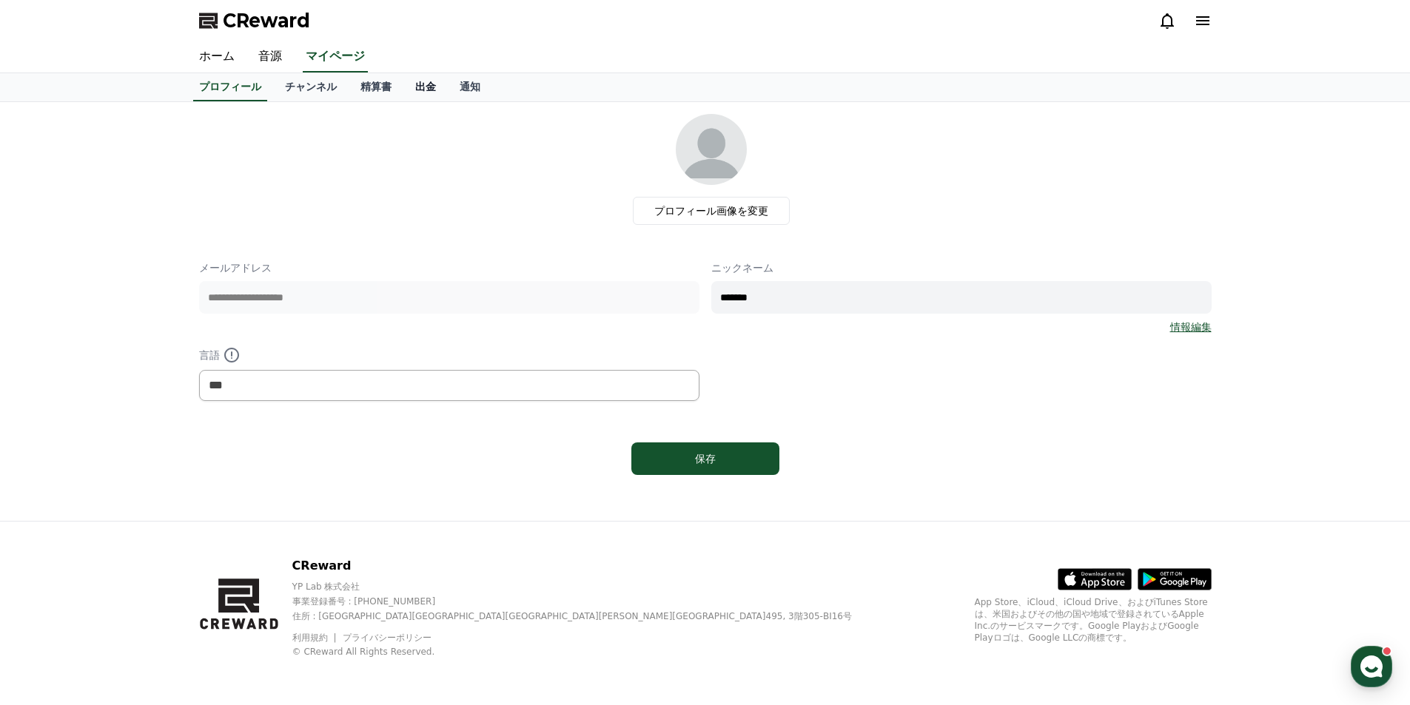
click at [403, 92] on link "出金" at bounding box center [425, 87] width 44 height 28
